Goal: Check status

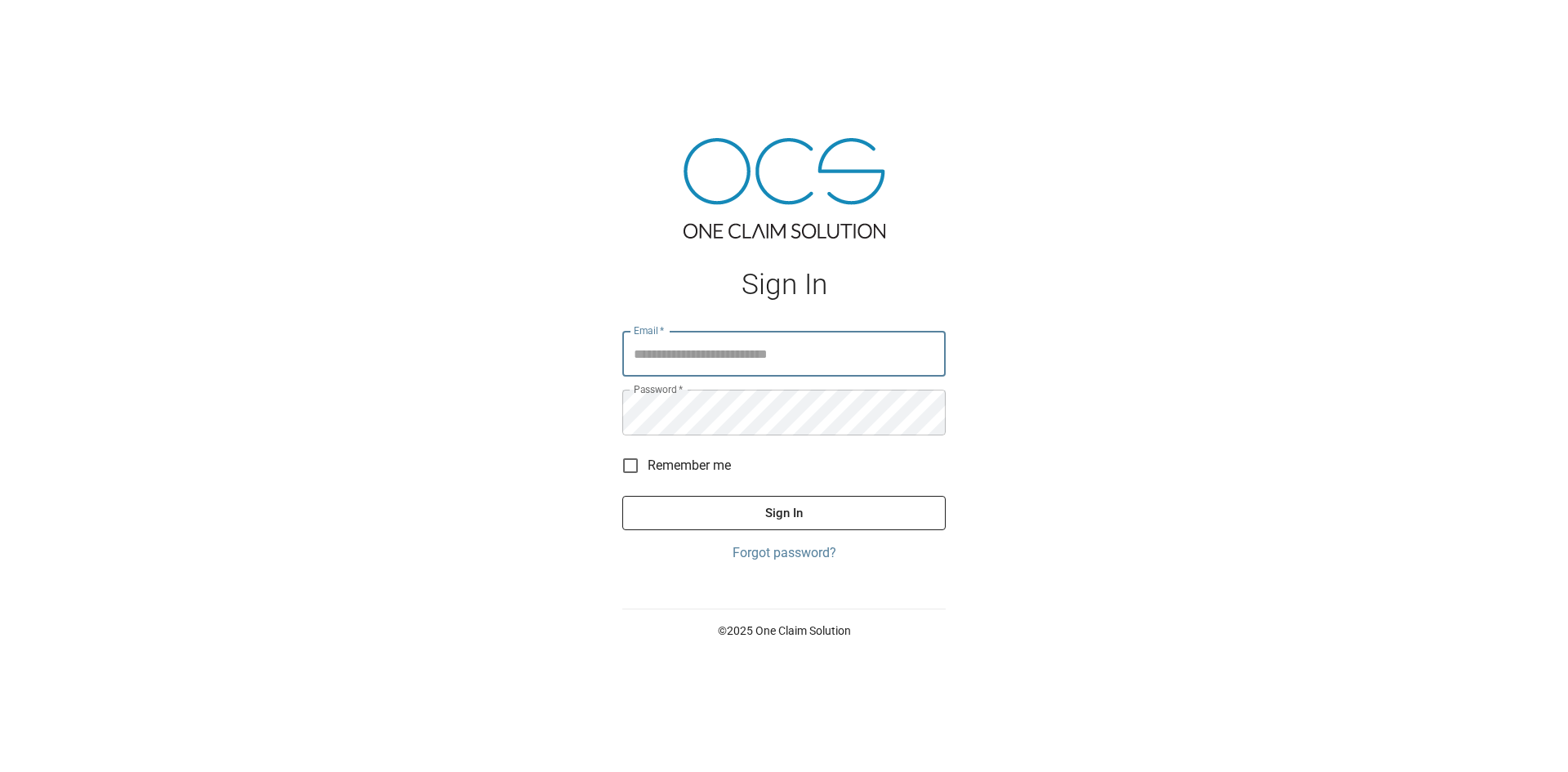
type input "**********"
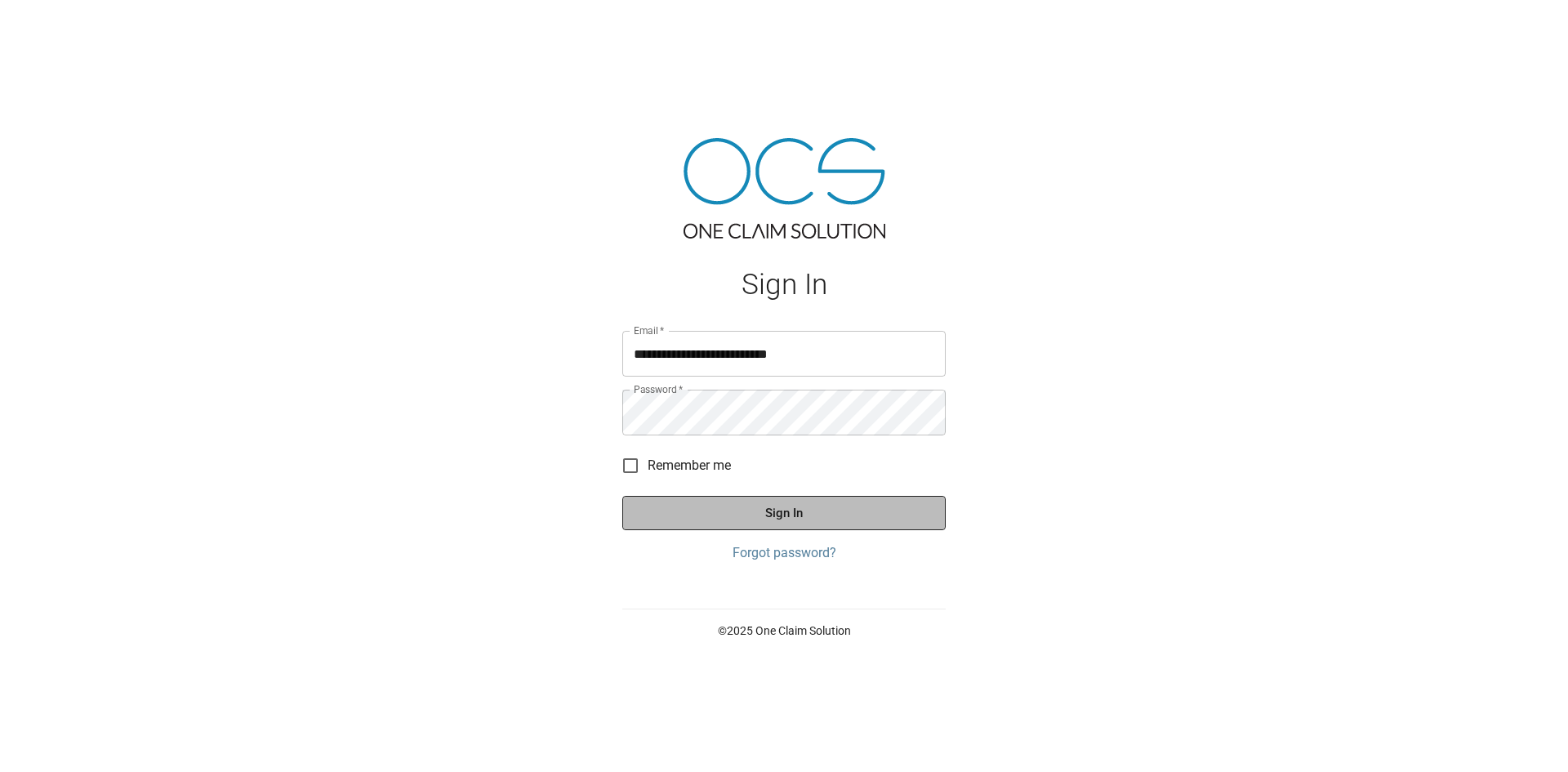
click at [847, 527] on button "Sign In" at bounding box center [783, 513] width 323 height 34
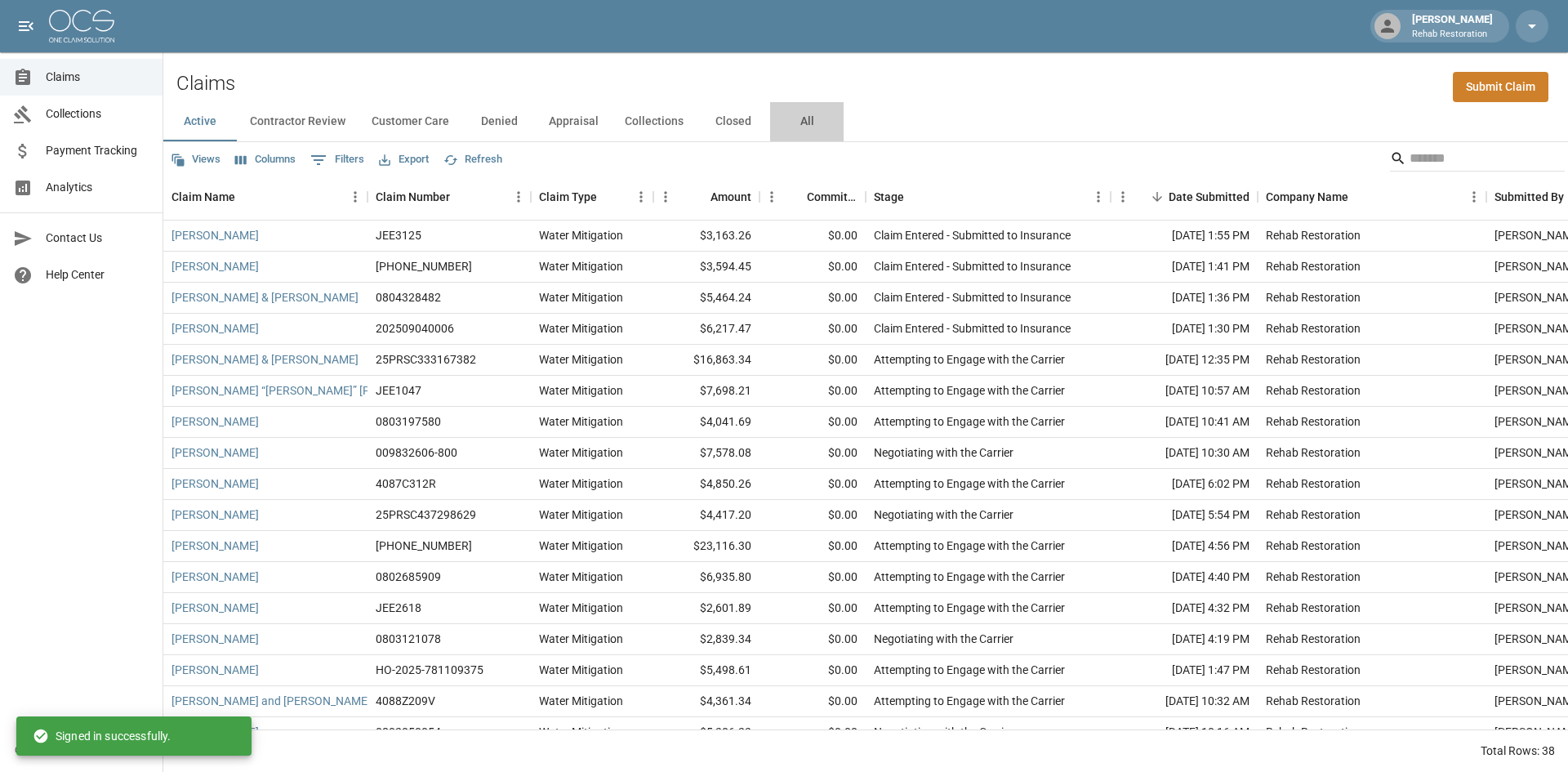
click at [813, 119] on button "All" at bounding box center [806, 121] width 73 height 39
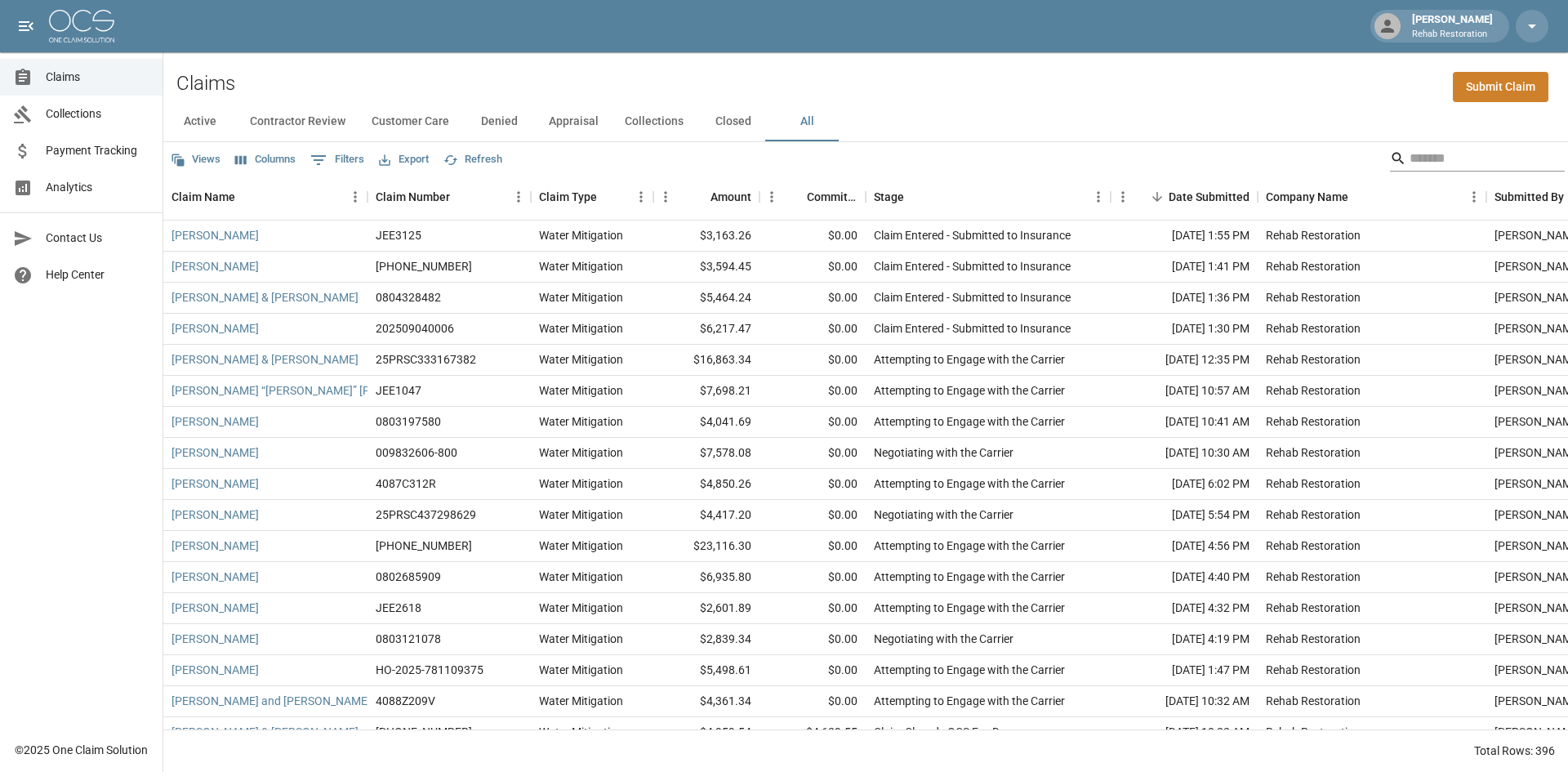
click at [1484, 159] on input "Search" at bounding box center [1475, 159] width 131 height 26
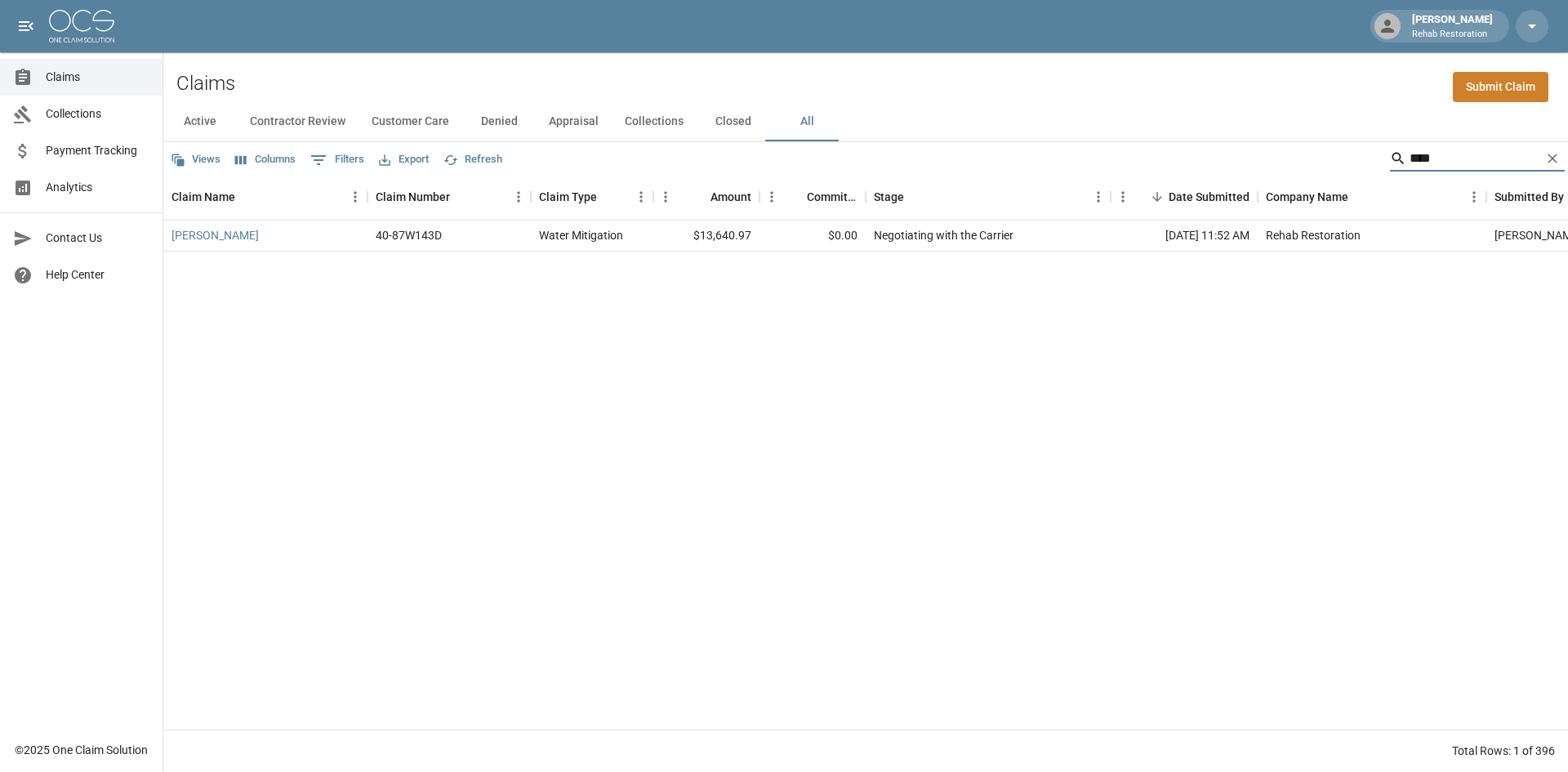
type input "****"
click at [917, 228] on div "Negotiating with the Carrier" at bounding box center [943, 234] width 140 height 16
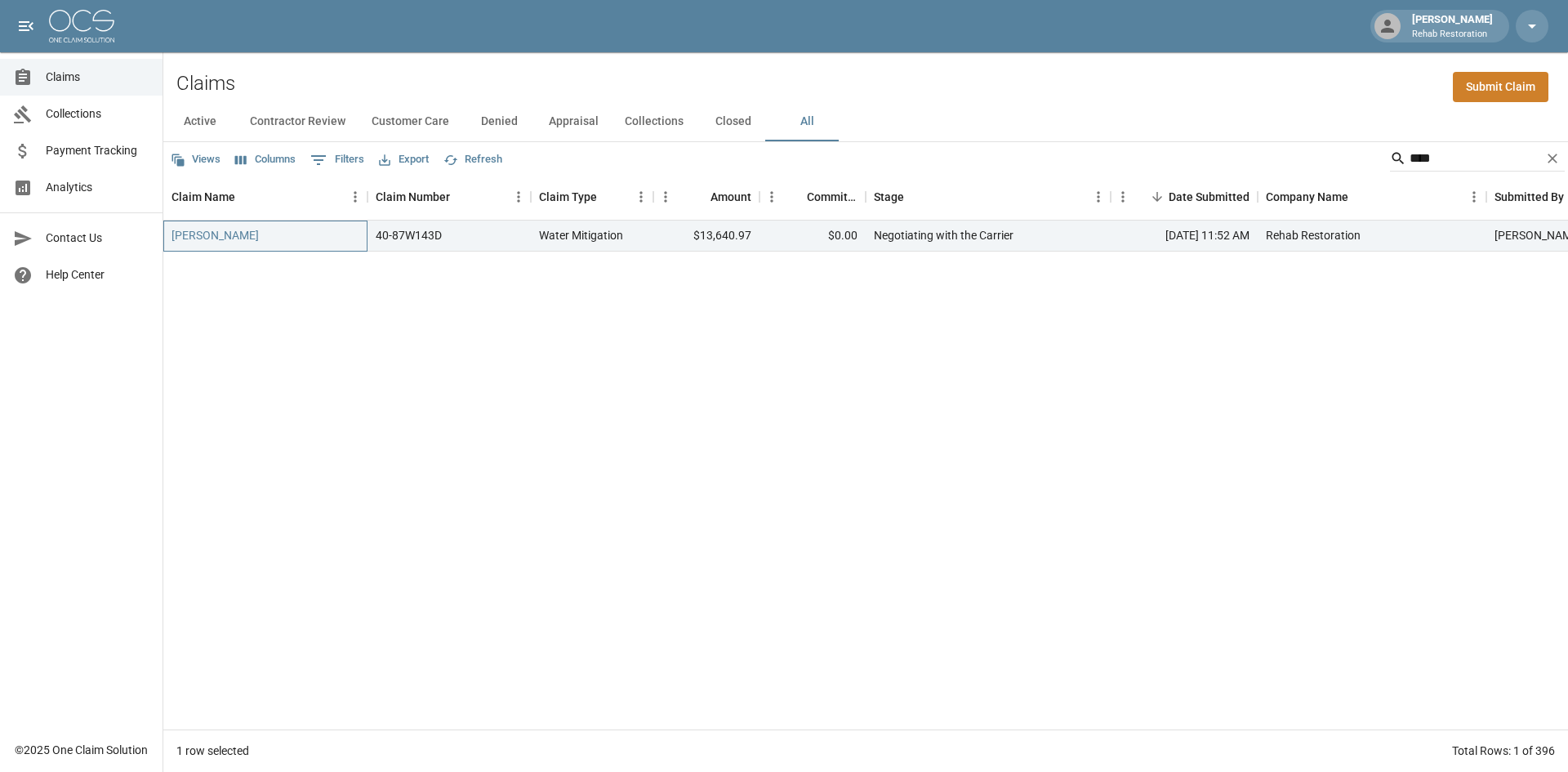
click at [272, 239] on div "[PERSON_NAME]" at bounding box center [265, 236] width 204 height 31
click at [257, 233] on link "[PERSON_NAME]" at bounding box center [215, 234] width 87 height 16
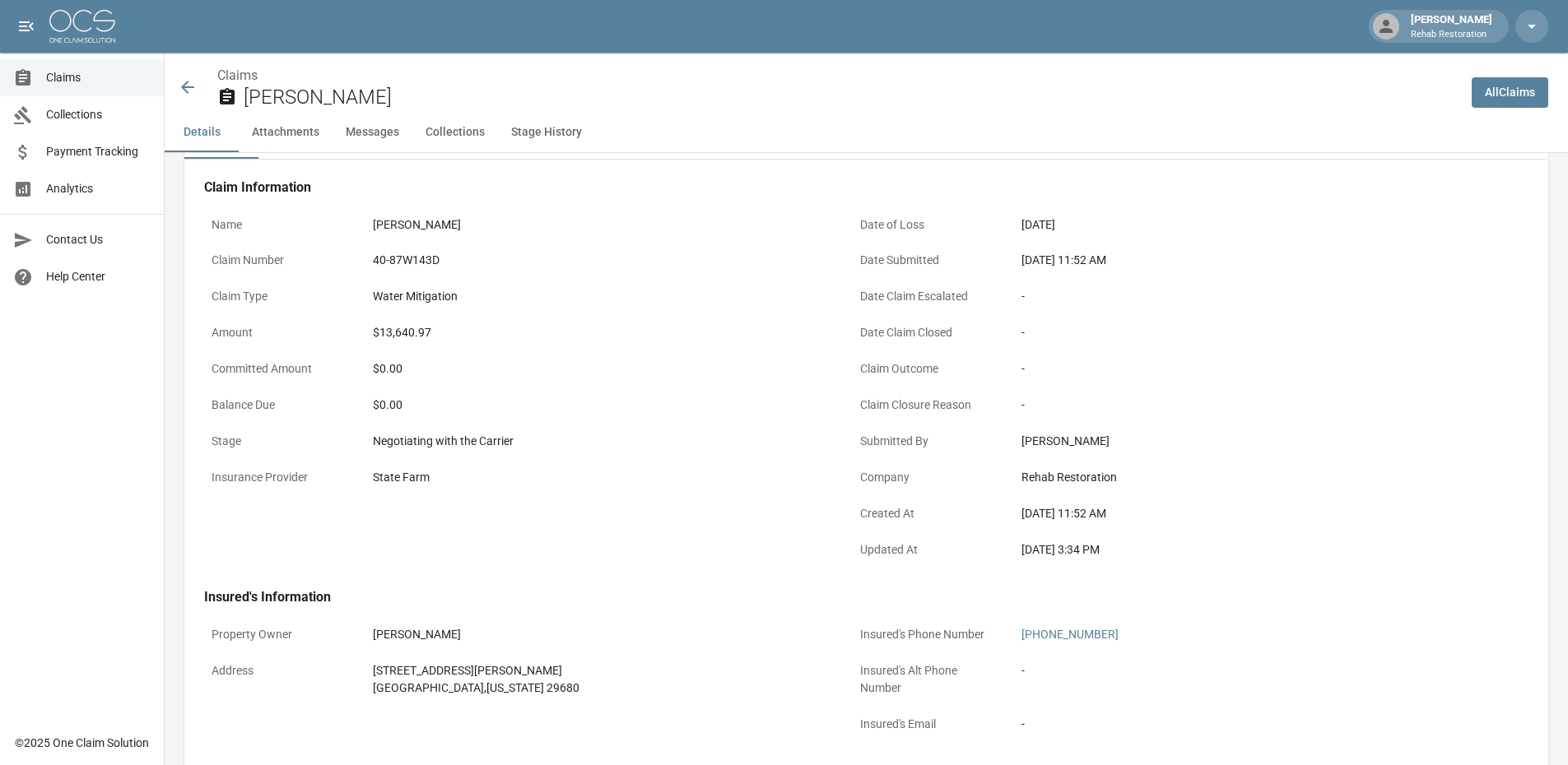
scroll to position [82, 0]
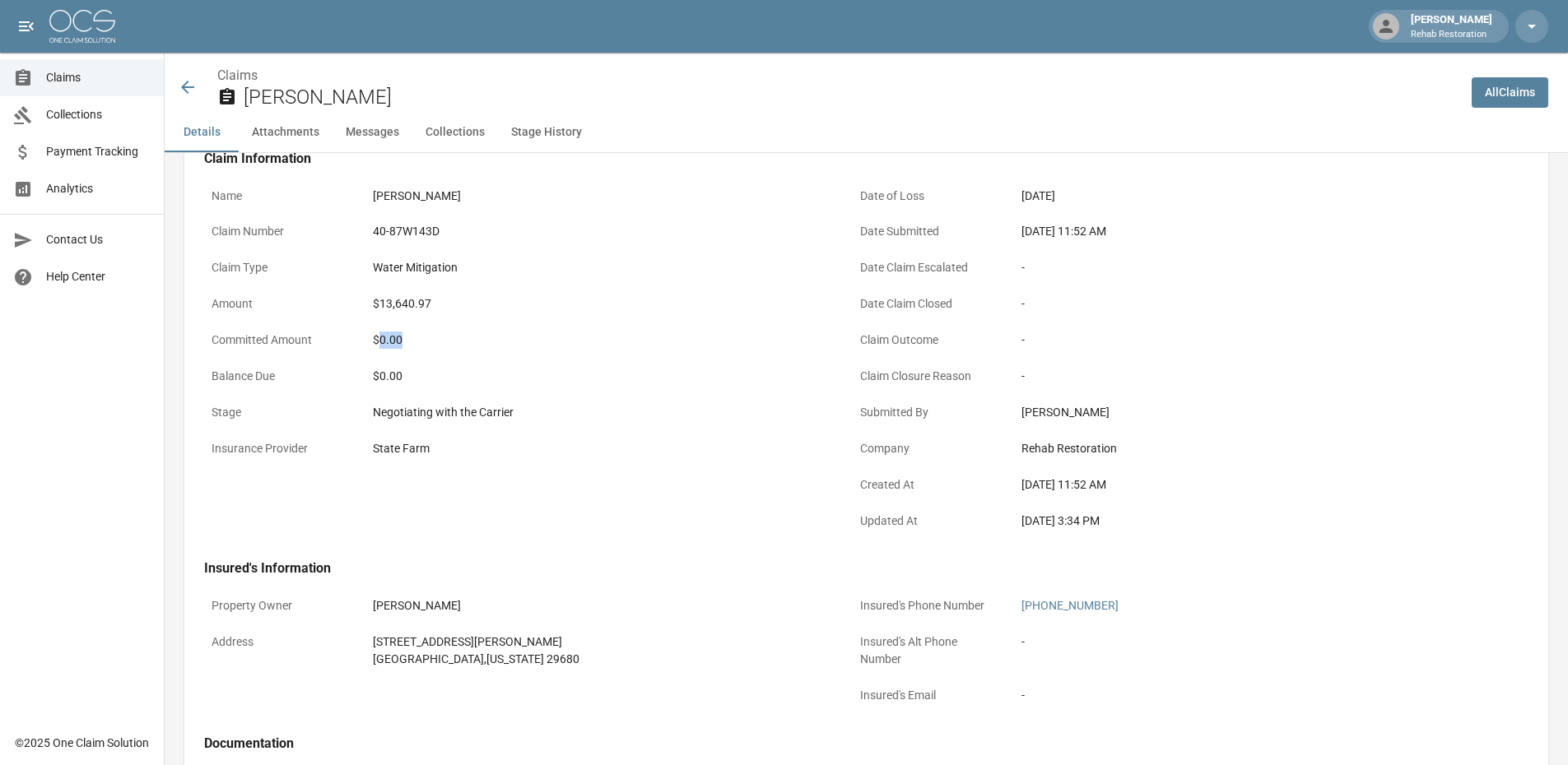
drag, startPoint x: 380, startPoint y: 343, endPoint x: 542, endPoint y: 328, distance: 162.7
click at [542, 328] on div "$0.00" at bounding box center [599, 340] width 467 height 32
drag, startPoint x: 275, startPoint y: 333, endPoint x: 433, endPoint y: 399, distance: 171.2
click at [433, 373] on div "Name [PERSON_NAME] Claim Number 40-87W143D Claim Type Water Mitigation Amount $…" at bounding box center [508, 351] width 649 height 381
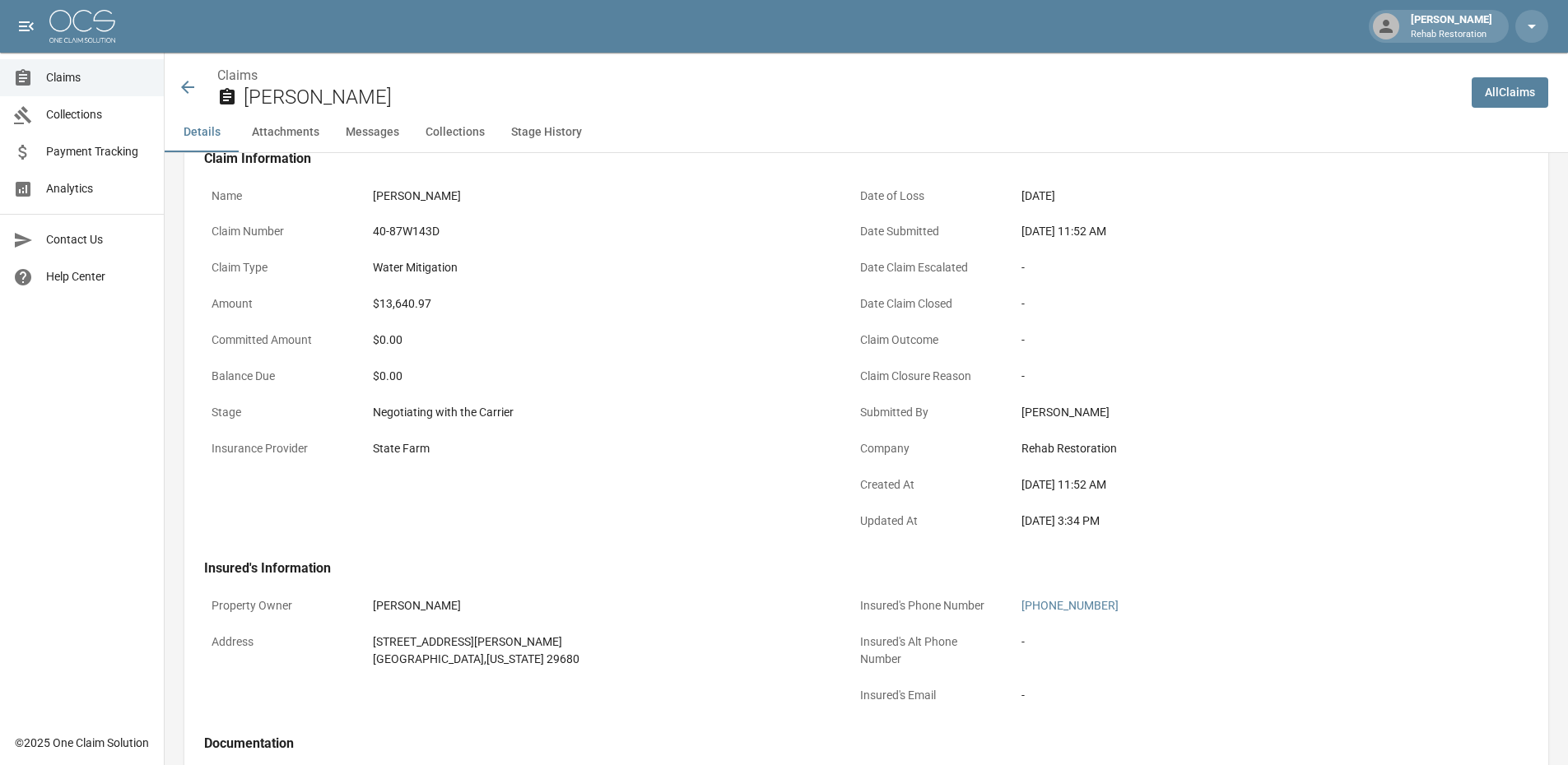
click at [438, 416] on div "Negotiating with the Carrier" at bounding box center [599, 412] width 453 height 17
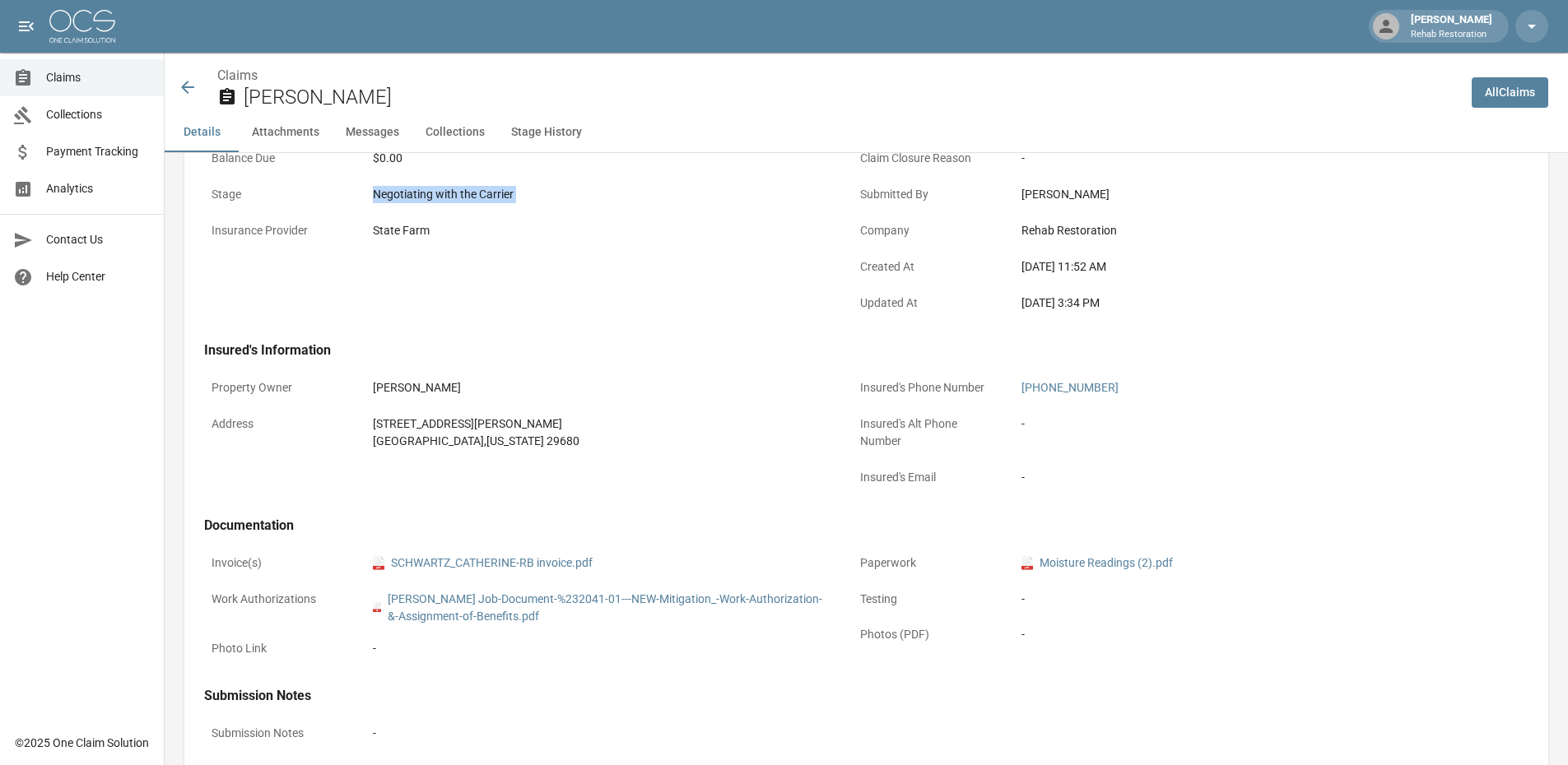
scroll to position [412, 0]
